Goal: Find specific page/section: Find specific page/section

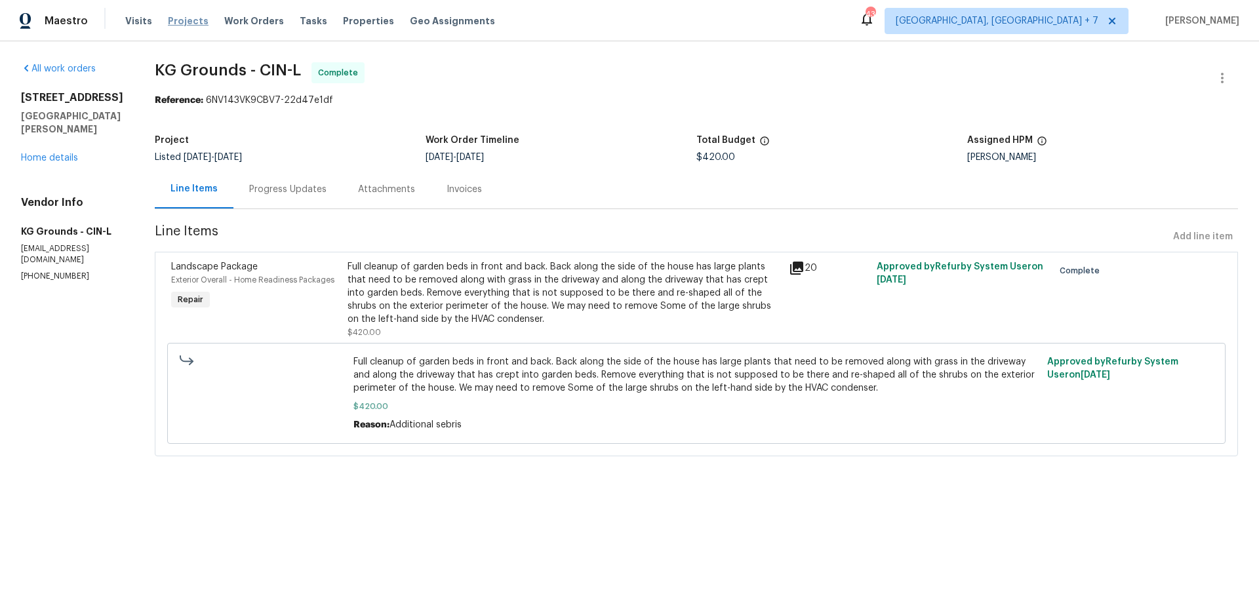
click at [175, 19] on span "Projects" at bounding box center [188, 20] width 41 height 13
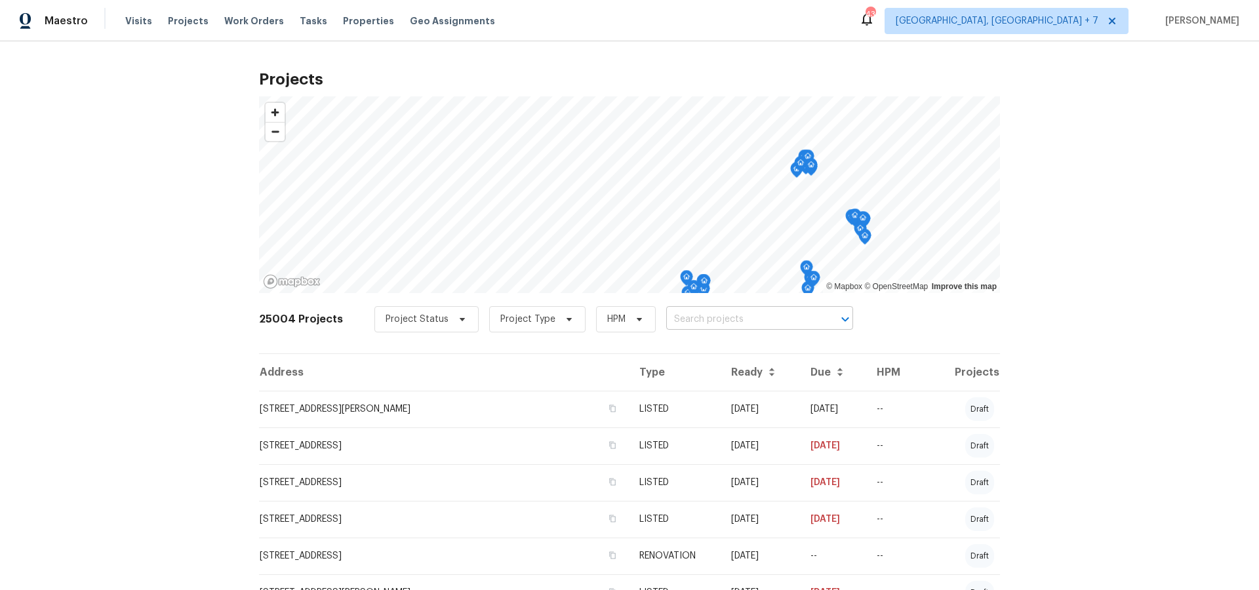
click at [793, 324] on input "text" at bounding box center [741, 319] width 150 height 20
type input "3152"
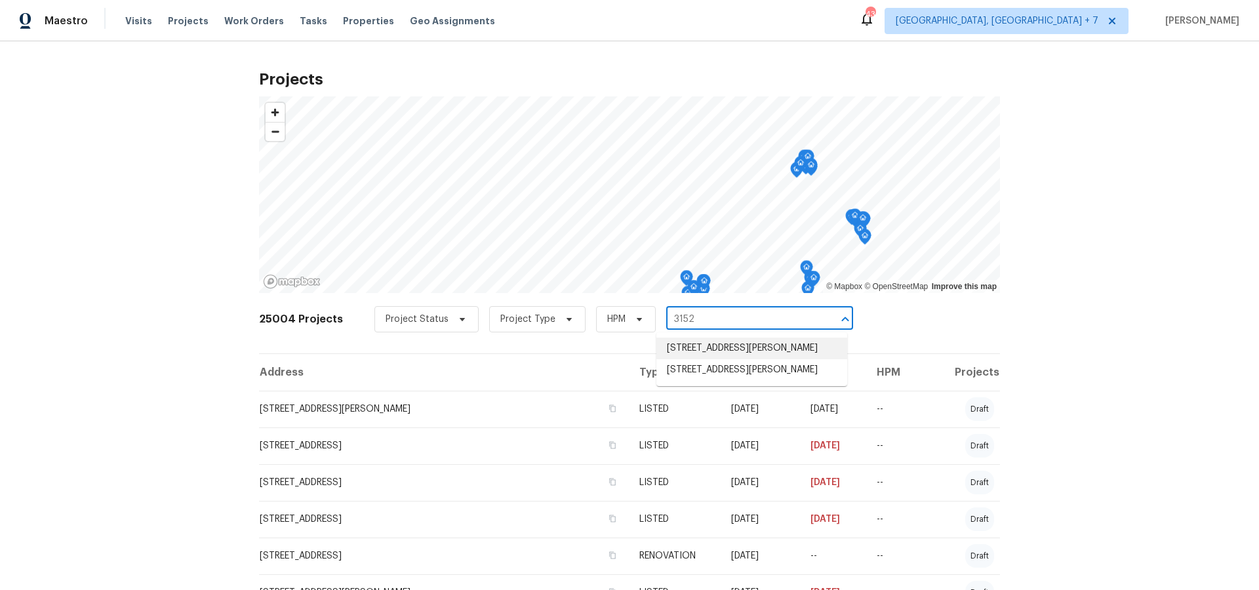
click at [798, 347] on li "[STREET_ADDRESS][PERSON_NAME]" at bounding box center [751, 349] width 191 height 22
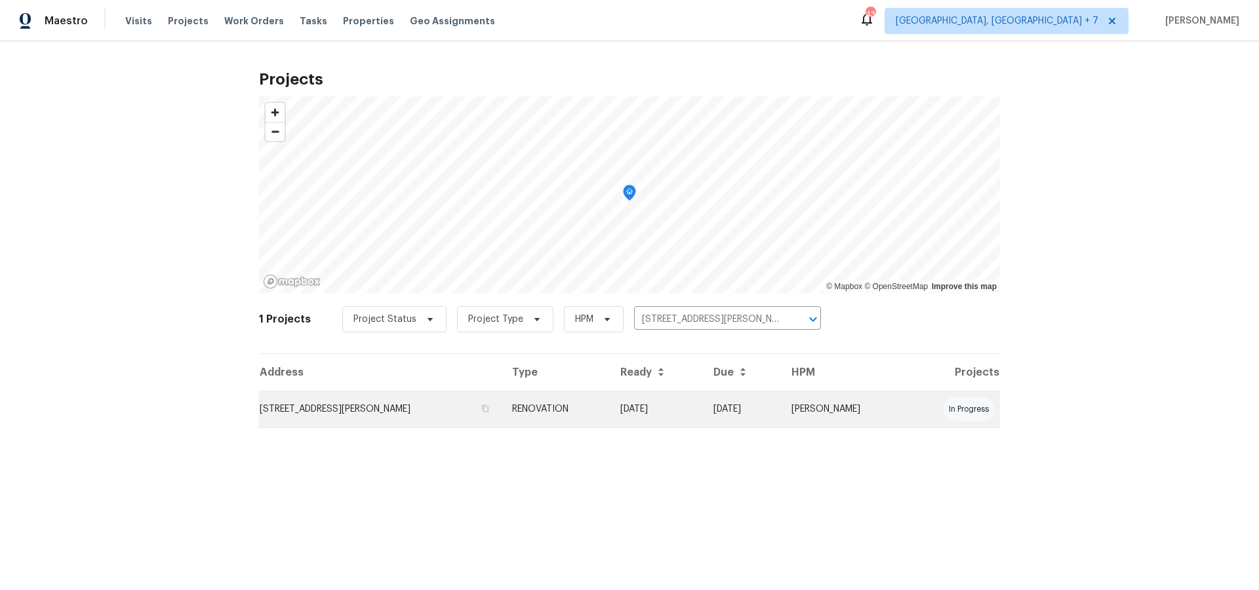
click at [343, 403] on td "[STREET_ADDRESS][PERSON_NAME]" at bounding box center [380, 409] width 243 height 37
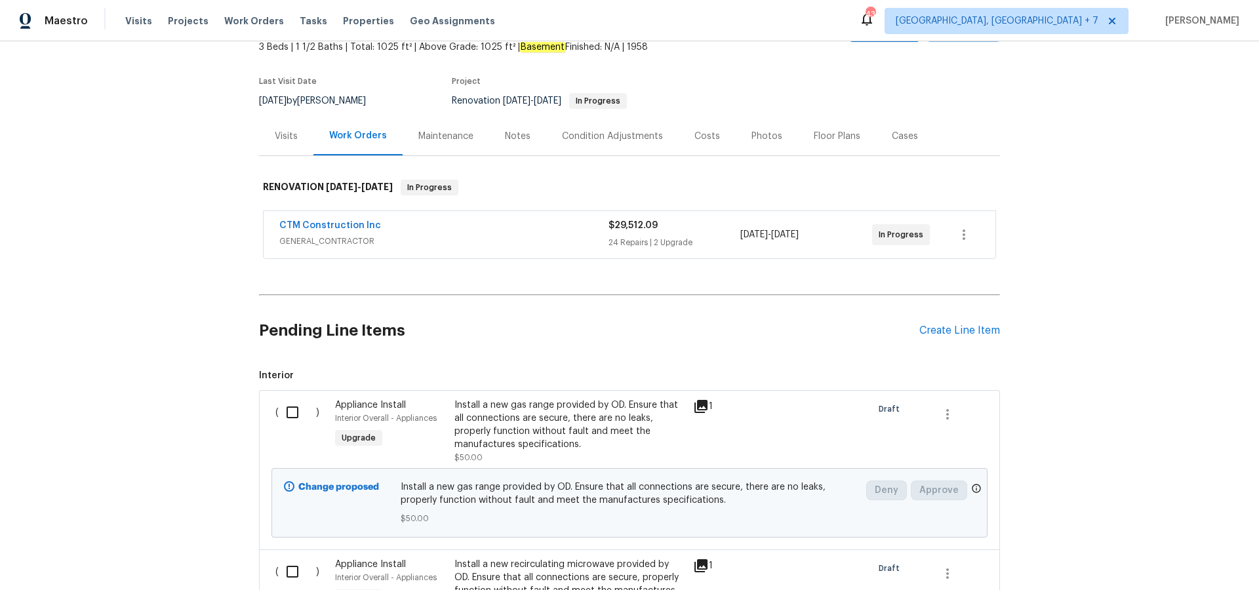
scroll to position [51, 0]
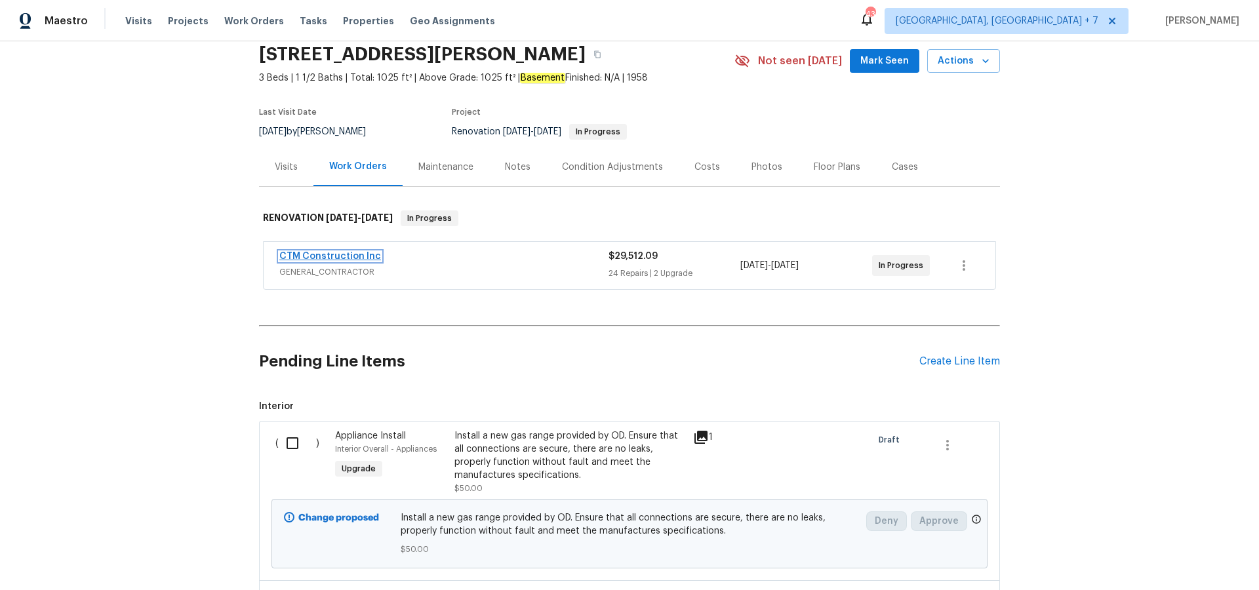
click at [351, 258] on link "CTM Construction Inc" at bounding box center [330, 256] width 102 height 9
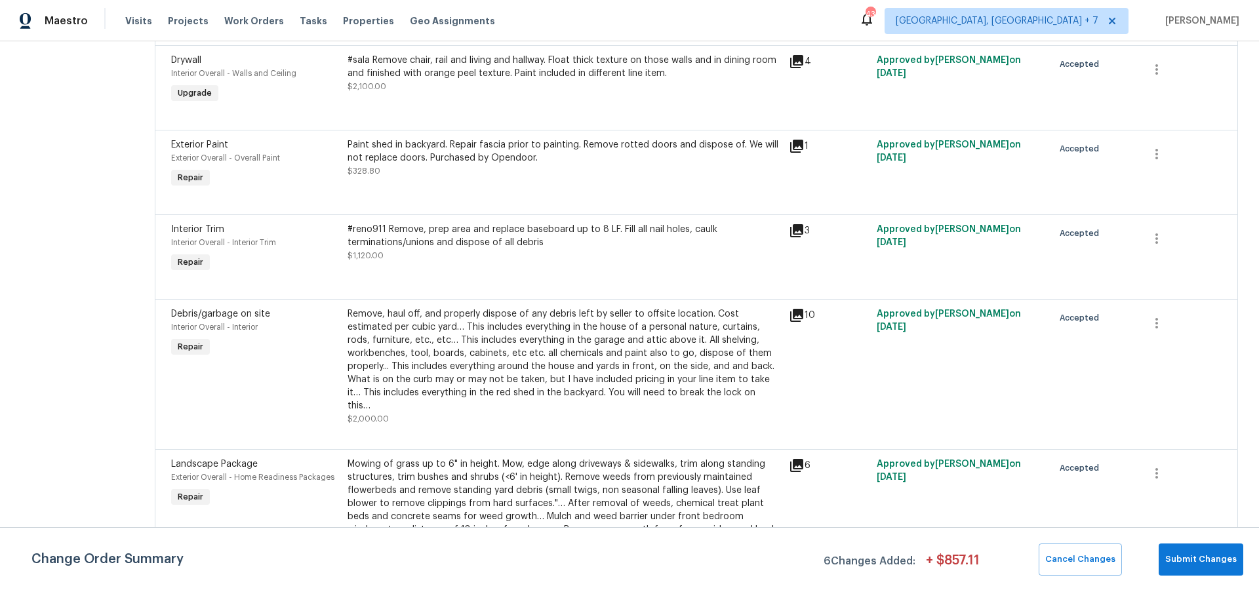
scroll to position [2466, 0]
